Goal: Task Accomplishment & Management: Use online tool/utility

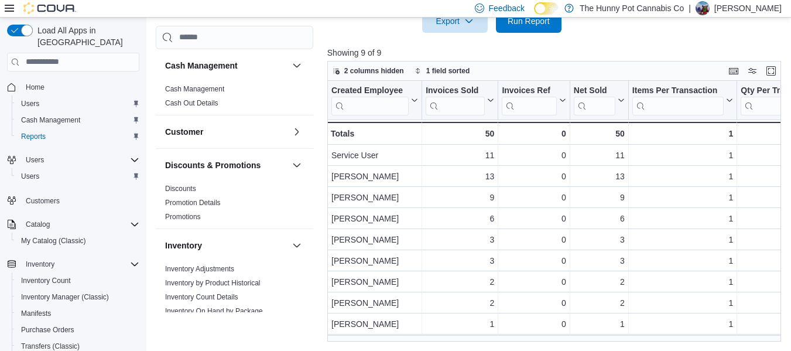
scroll to position [0, 166]
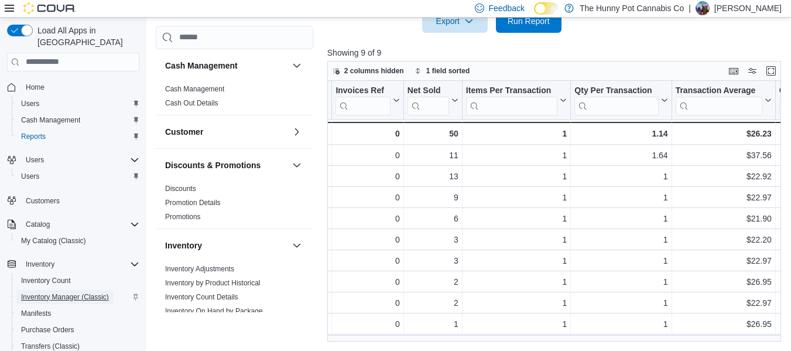
click at [74, 292] on span "Inventory Manager (Classic)" at bounding box center [65, 296] width 88 height 9
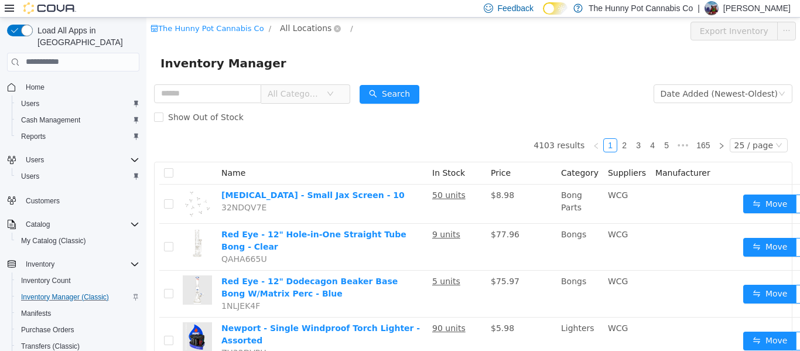
click at [295, 32] on span "All Locations" at bounding box center [306, 27] width 52 height 13
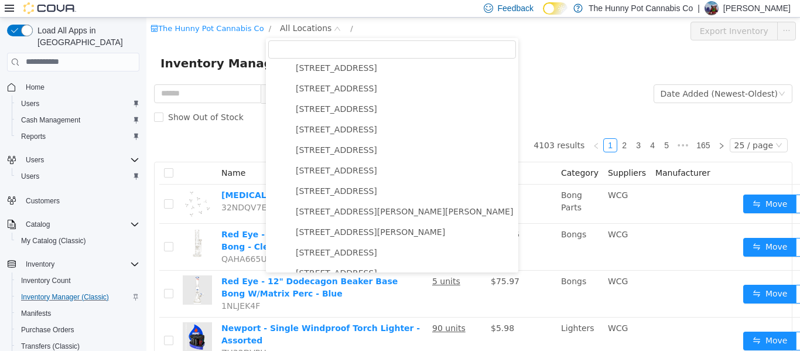
scroll to position [372, 0]
click at [348, 218] on span "[STREET_ADDRESS][PERSON_NAME][PERSON_NAME]" at bounding box center [404, 211] width 223 height 16
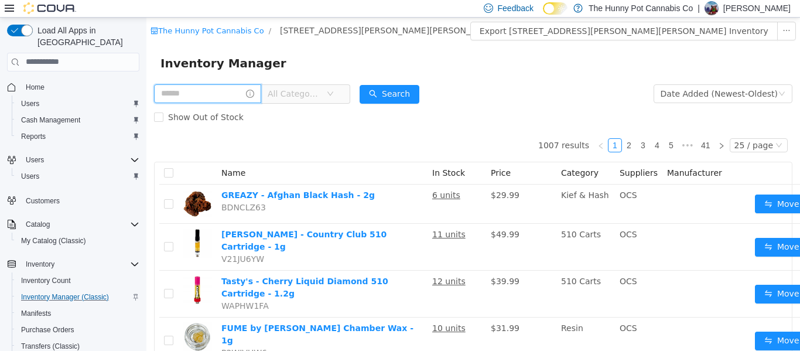
click at [191, 88] on input "text" at bounding box center [207, 93] width 107 height 19
click at [478, 59] on div "Inventory Manager" at bounding box center [472, 62] width 625 height 19
click at [241, 92] on input "text" at bounding box center [207, 93] width 107 height 19
type input "*****"
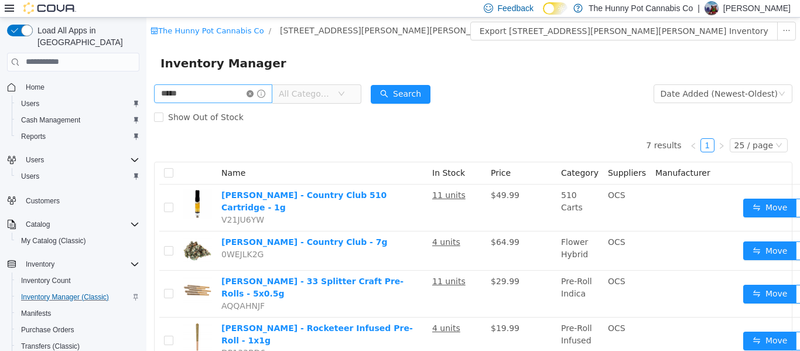
click at [253, 93] on icon "icon: close-circle" at bounding box center [249, 93] width 7 height 7
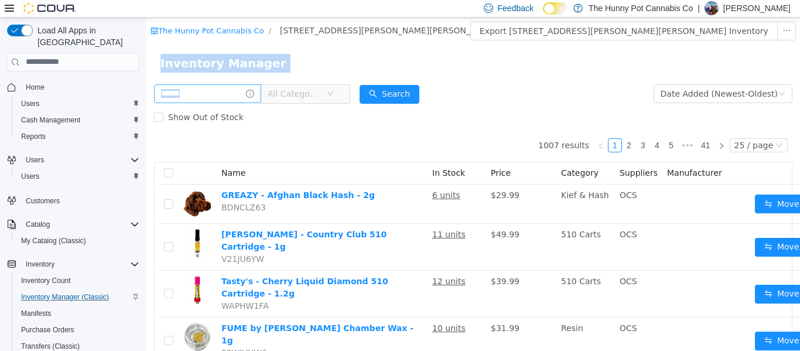
drag, startPoint x: 260, startPoint y: 93, endPoint x: 303, endPoint y: -8, distance: 109.4
click at [303, 17] on html "The Hunny Pot Cannabis Co / [STREET_ADDRESS][PERSON_NAME][PERSON_NAME] / All Ro…" at bounding box center [472, 183] width 653 height 333
click at [307, 57] on div "Inventory Manager" at bounding box center [472, 62] width 625 height 19
